Goal: Communication & Community: Answer question/provide support

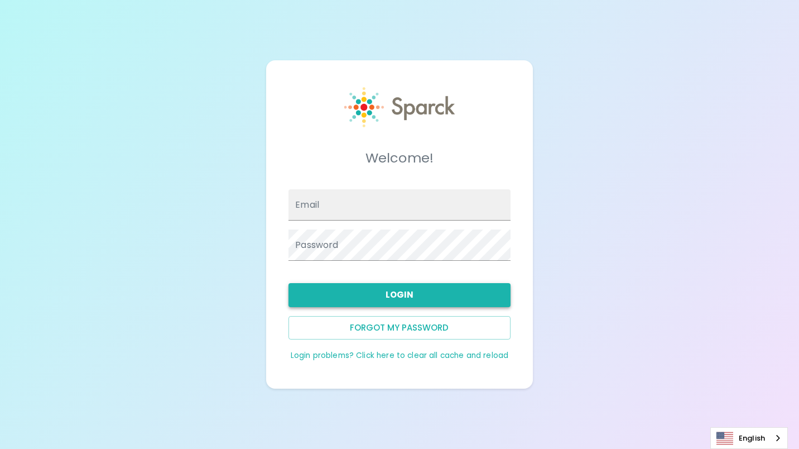
type input "[EMAIL_ADDRESS][DOMAIN_NAME]"
click at [409, 290] on button "Login" at bounding box center [400, 294] width 222 height 23
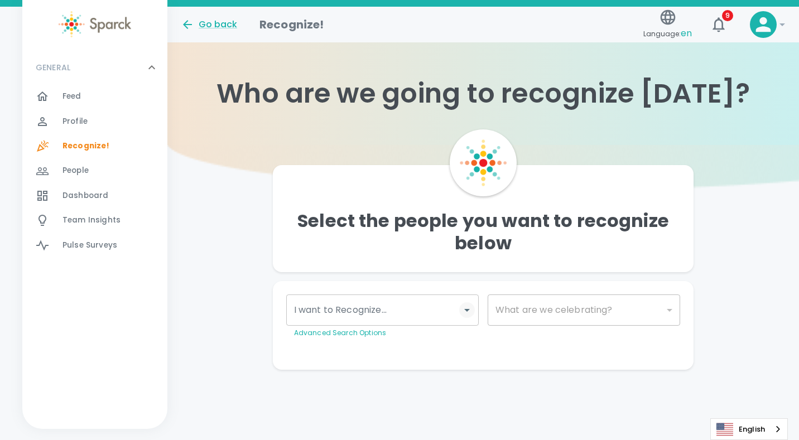
click at [463, 316] on icon "Open" at bounding box center [467, 310] width 13 height 13
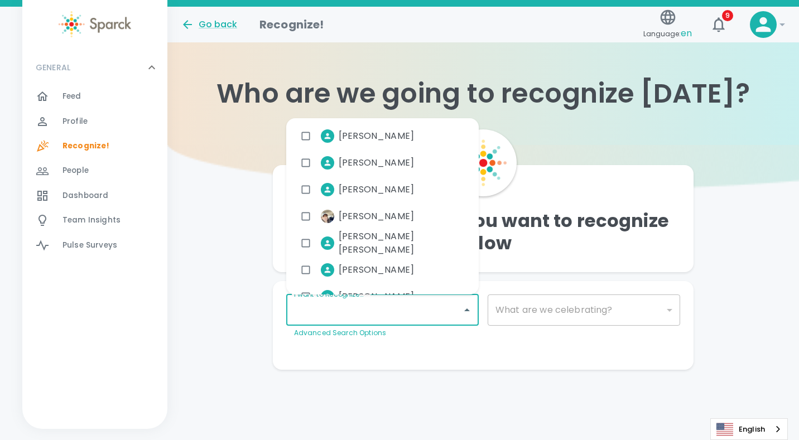
click at [201, 146] on img at bounding box center [566, 167] width 799 height 45
click at [346, 306] on input "I want to Recognize..." at bounding box center [374, 310] width 166 height 21
type input "r"
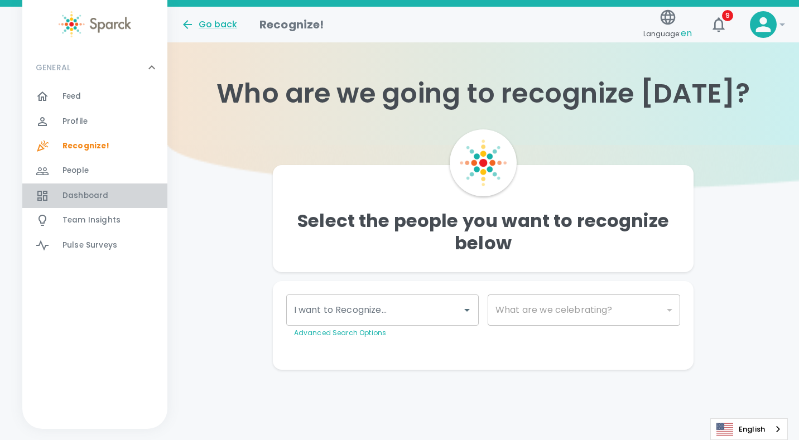
click at [82, 199] on span "Dashboard" at bounding box center [86, 195] width 46 height 11
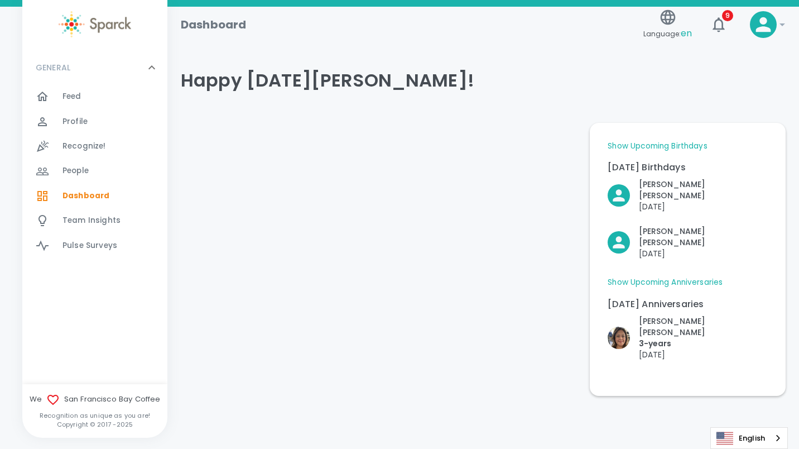
click at [660, 277] on link "Show Upcoming Anniversaries" at bounding box center [665, 282] width 115 height 11
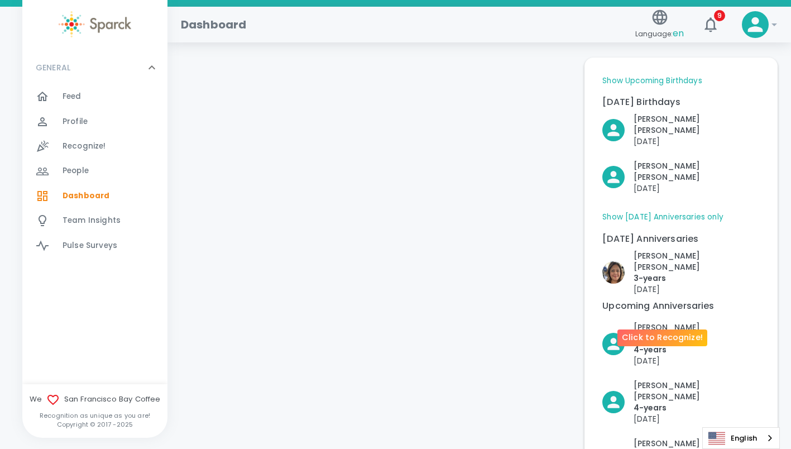
scroll to position [112, 0]
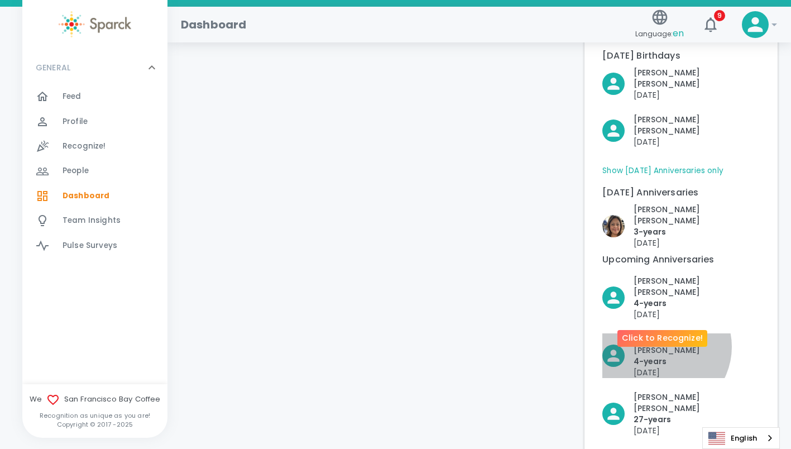
click at [660, 356] on p "4- years" at bounding box center [697, 361] width 126 height 11
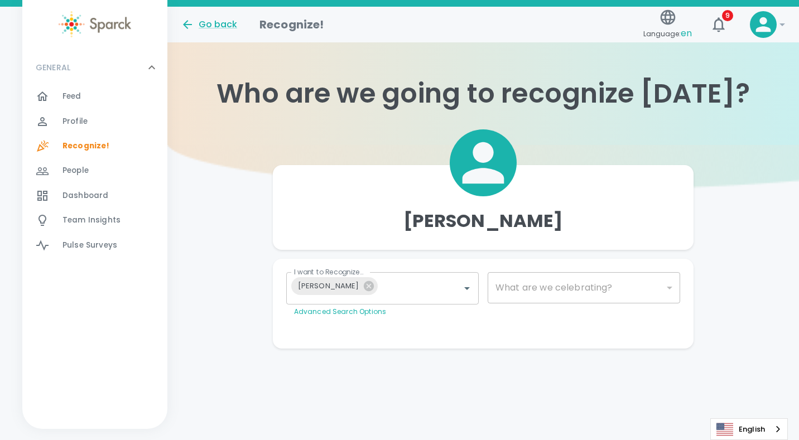
type input "2073"
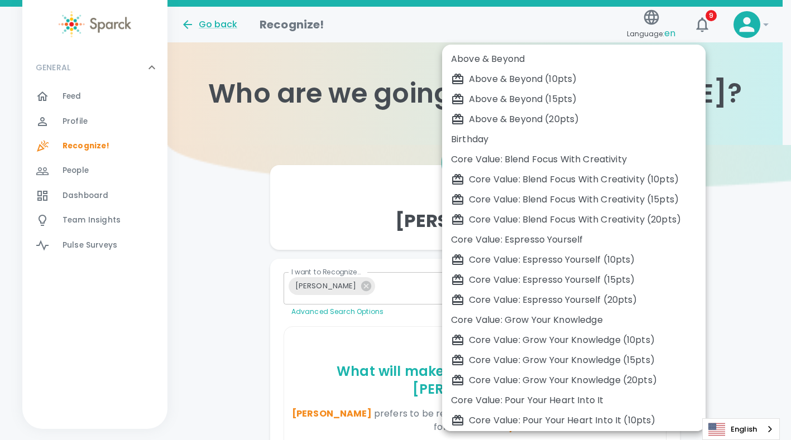
click at [663, 286] on body "Skip Navigation Go back Recognize! Language: en 9 ! GENERAL 0 Feed 0 Profile 0 …" at bounding box center [395, 348] width 791 height 697
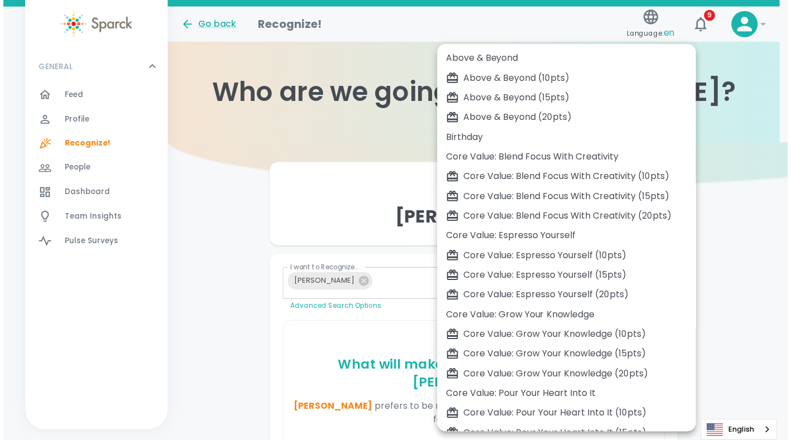
scroll to position [257, 0]
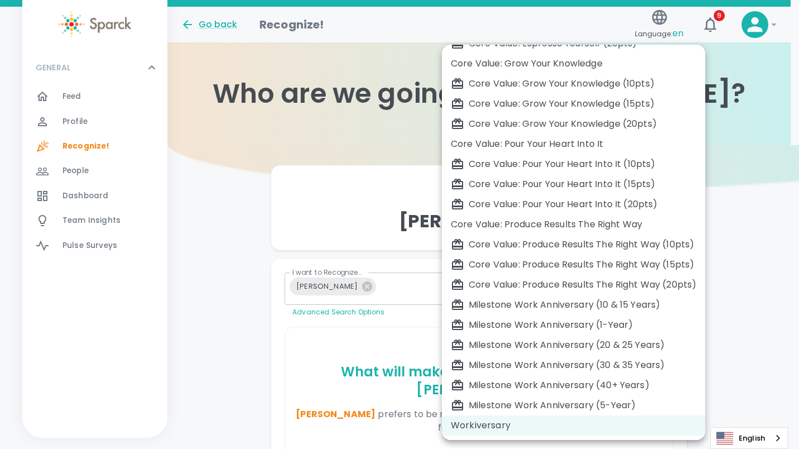
click at [784, 228] on div at bounding box center [399, 224] width 799 height 449
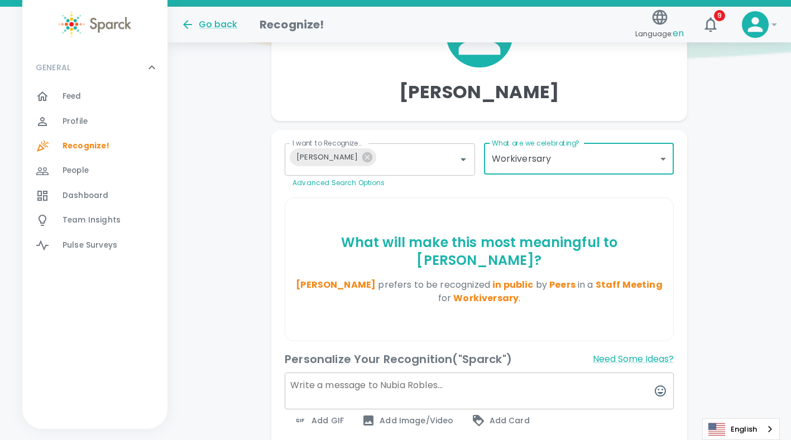
scroll to position [167, 0]
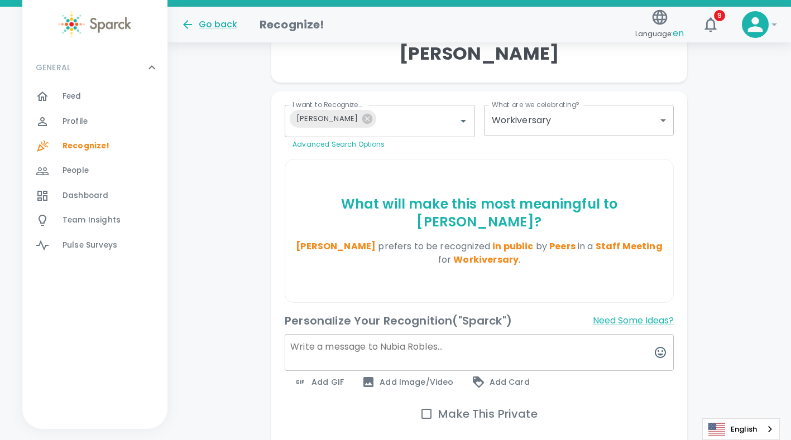
click at [328, 334] on textarea at bounding box center [479, 352] width 389 height 37
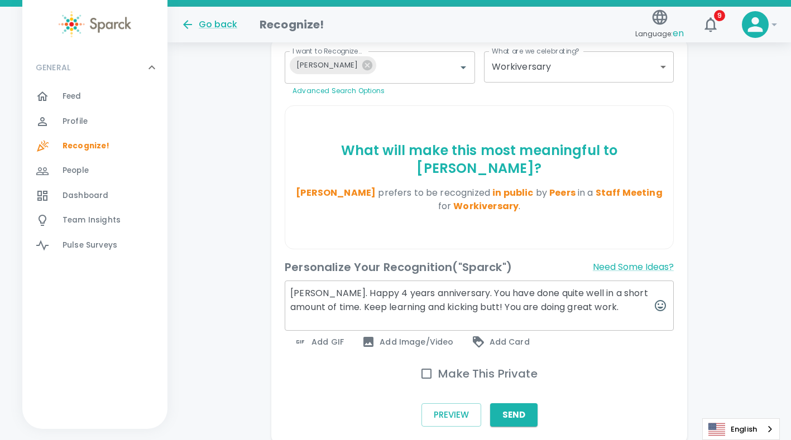
scroll to position [252, 0]
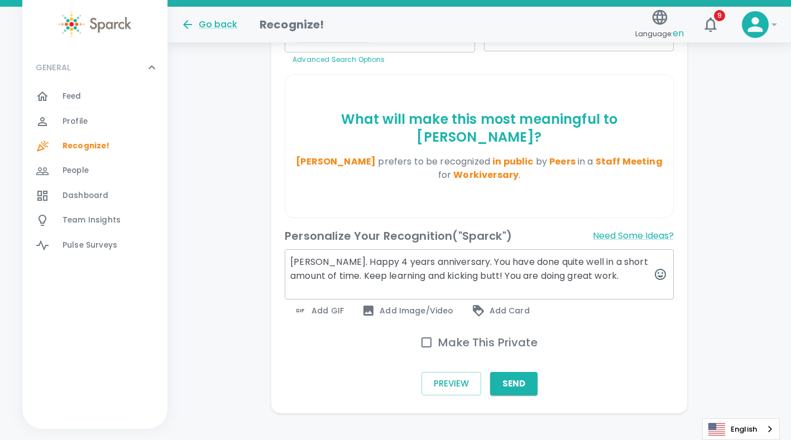
type textarea "Nubia. Happy 4 years anniversary. You have done quite well in a short amount of…"
click at [423, 331] on input "Make This Private" at bounding box center [426, 342] width 23 height 23
checkbox input "true"
click at [516, 372] on button "Send" at bounding box center [513, 383] width 47 height 23
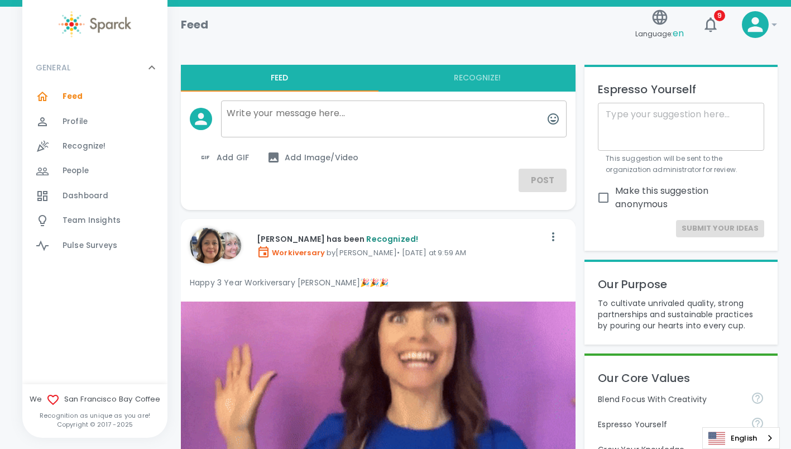
click at [86, 194] on span "Dashboard" at bounding box center [86, 195] width 46 height 11
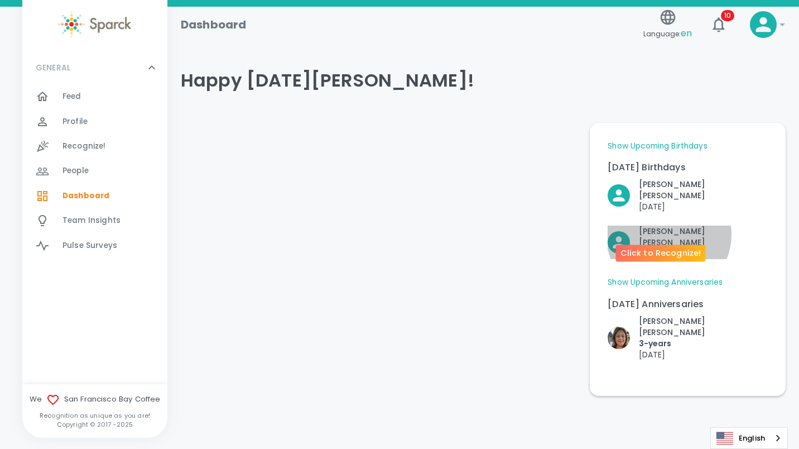
click at [669, 226] on p "Roger Ransford" at bounding box center [703, 237] width 129 height 22
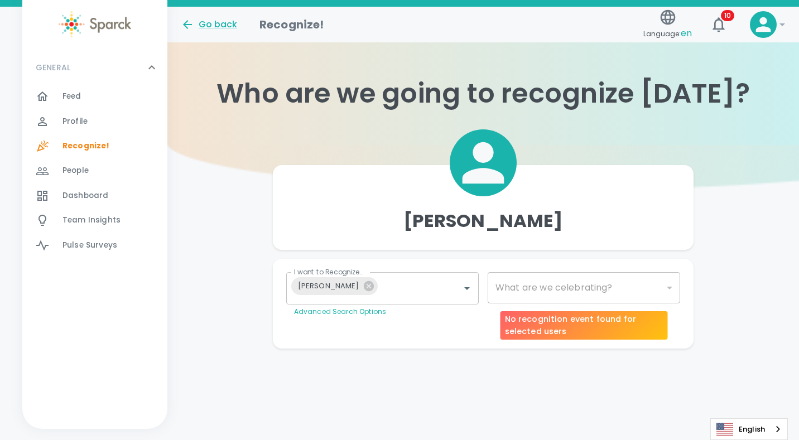
type input "2072"
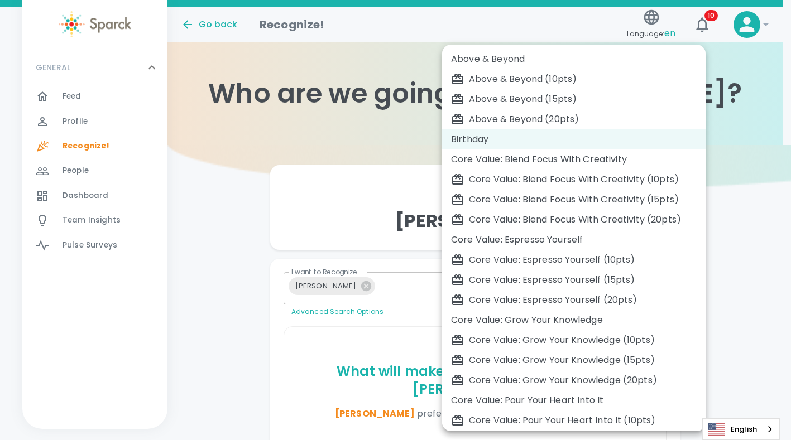
click at [585, 284] on body "Skip Navigation Go back Recognize! Language: en 10 ! GENERAL 0 Feed 0 Profile 0…" at bounding box center [395, 342] width 791 height 684
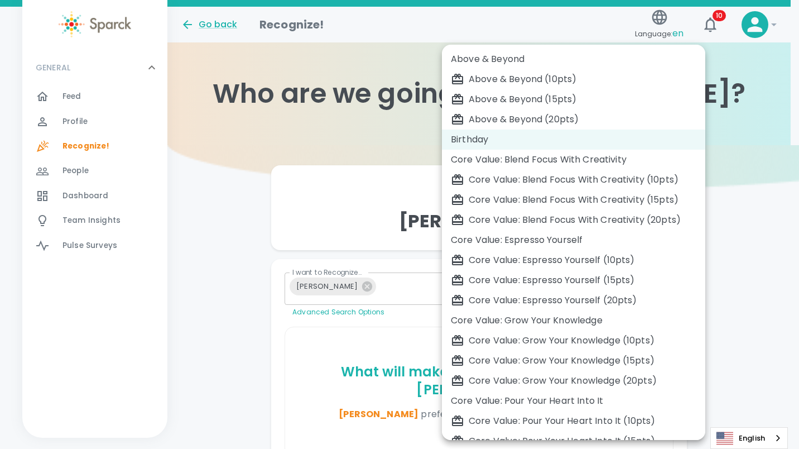
click at [758, 238] on div at bounding box center [399, 224] width 799 height 449
